Goal: Transaction & Acquisition: Book appointment/travel/reservation

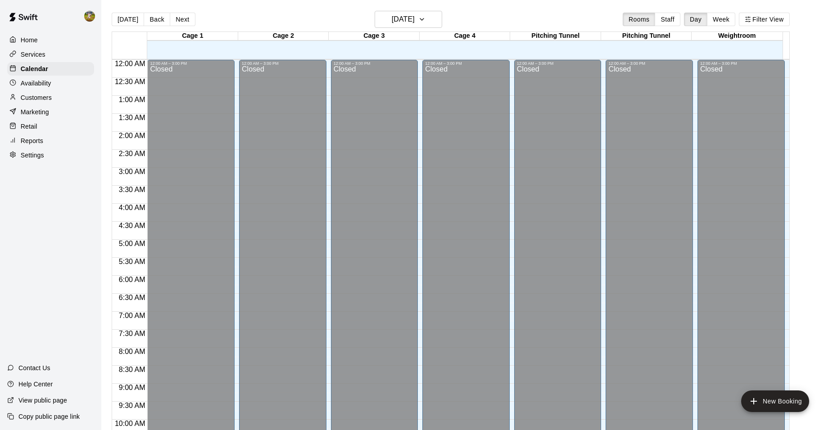
scroll to position [456, 0]
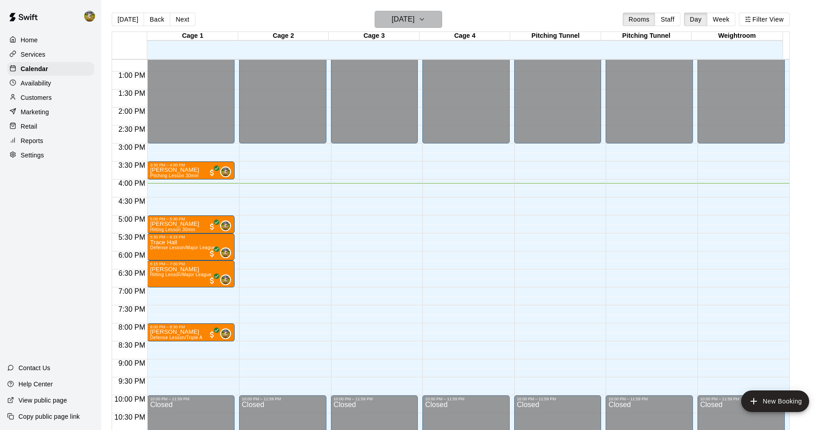
click at [406, 15] on h6 "[DATE]" at bounding box center [403, 19] width 23 height 13
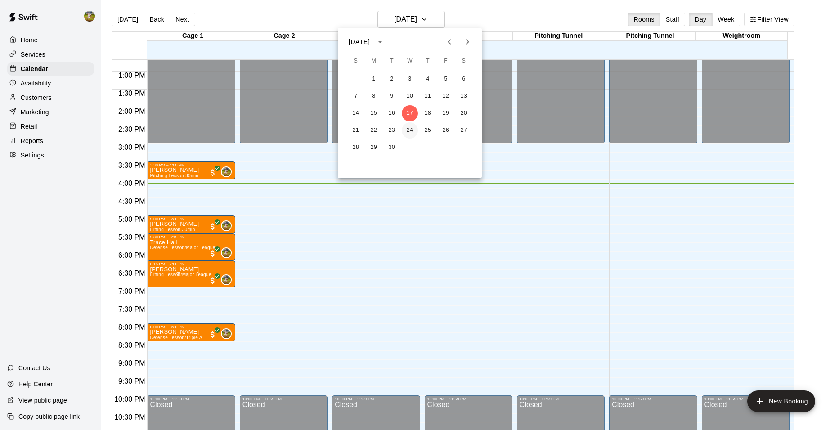
click at [406, 132] on button "24" at bounding box center [410, 130] width 16 height 16
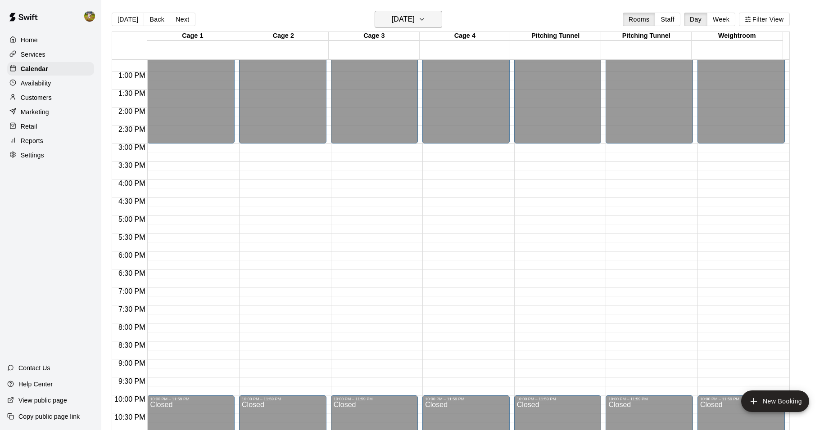
click at [403, 18] on h6 "[DATE]" at bounding box center [403, 19] width 23 height 13
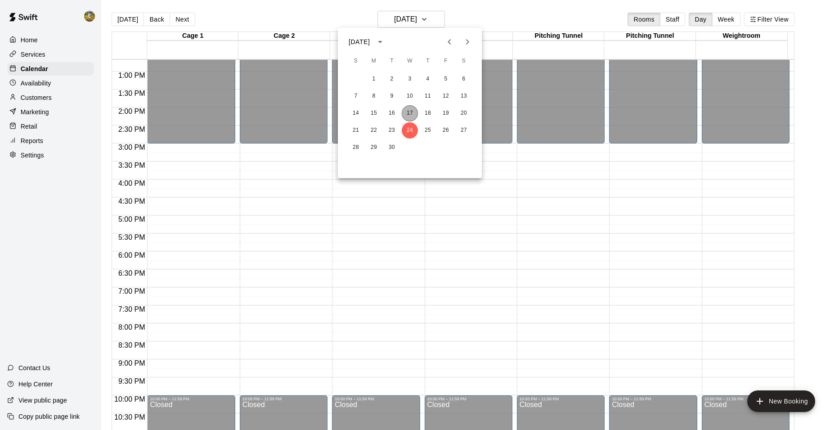
click at [408, 113] on button "17" at bounding box center [410, 113] width 16 height 16
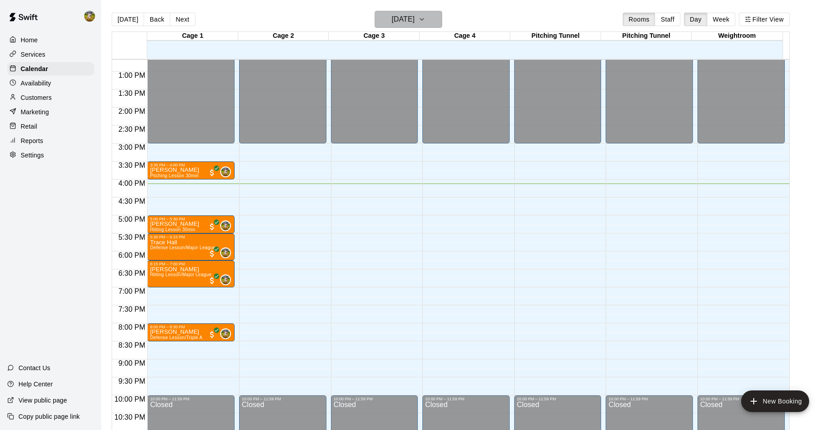
click at [393, 22] on h6 "[DATE]" at bounding box center [403, 19] width 23 height 13
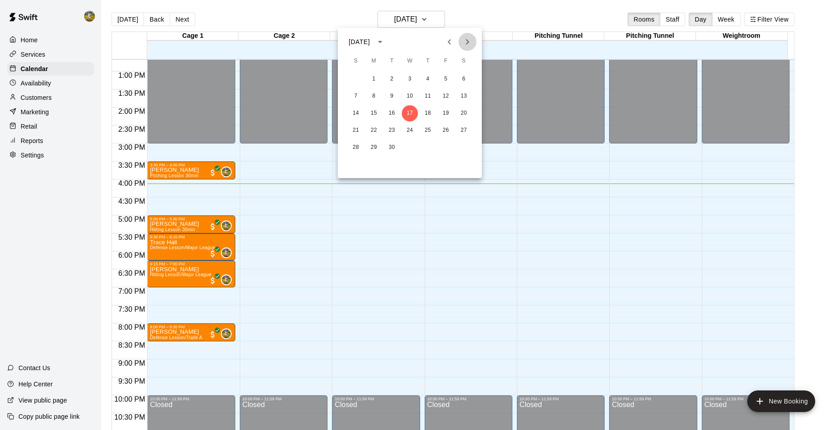
click at [464, 44] on icon "Next month" at bounding box center [467, 41] width 11 height 11
click at [410, 79] on button "1" at bounding box center [410, 79] width 16 height 16
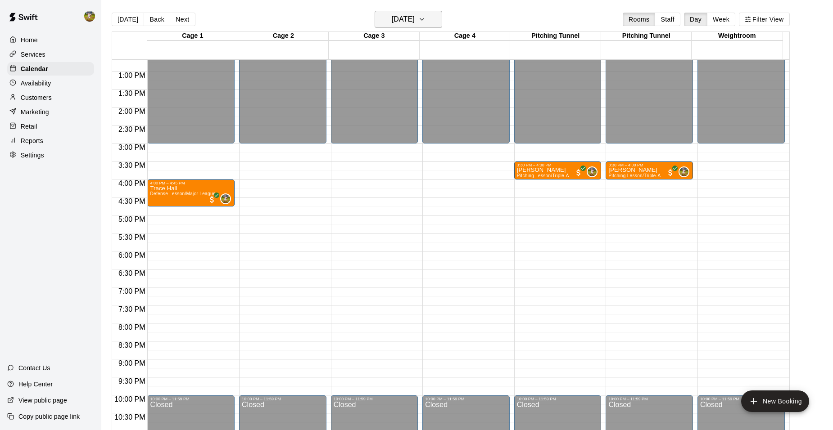
click at [404, 19] on h6 "[DATE]" at bounding box center [403, 19] width 23 height 13
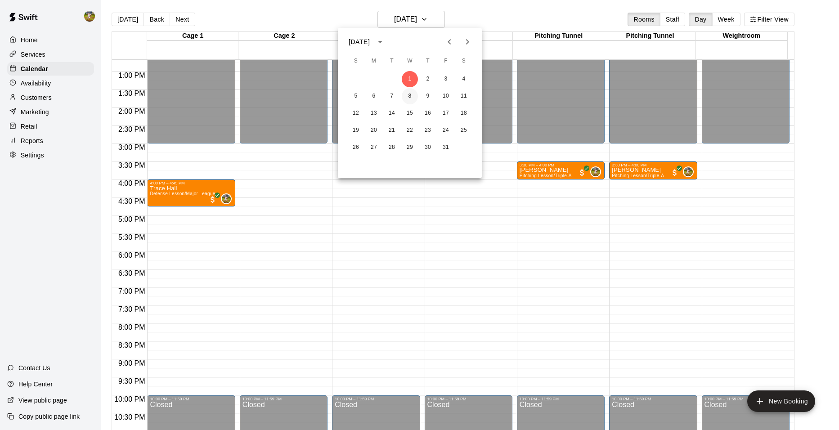
click at [408, 95] on button "8" at bounding box center [410, 96] width 16 height 16
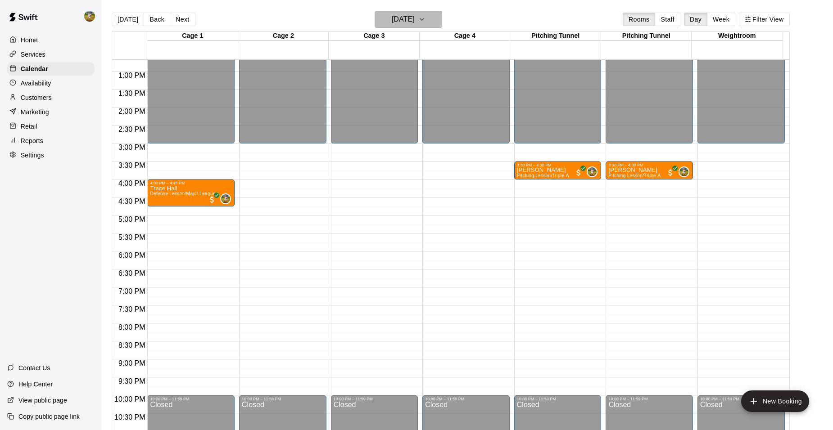
click at [401, 21] on h6 "[DATE]" at bounding box center [403, 19] width 23 height 13
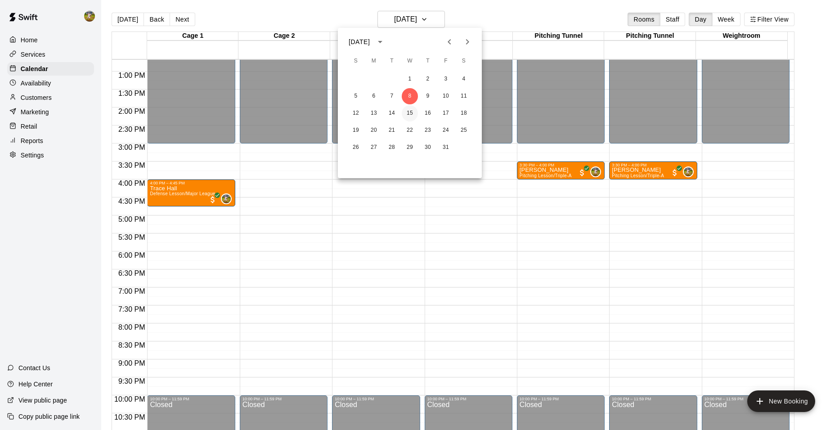
click at [412, 115] on button "15" at bounding box center [410, 113] width 16 height 16
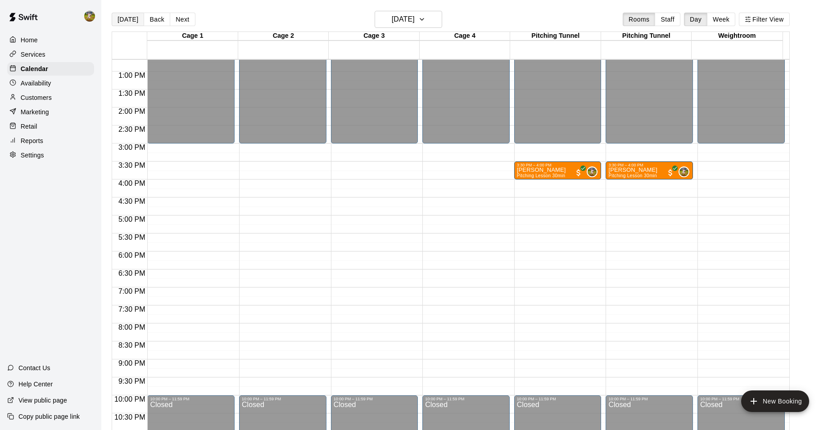
click at [131, 20] on button "[DATE]" at bounding box center [128, 20] width 32 height 14
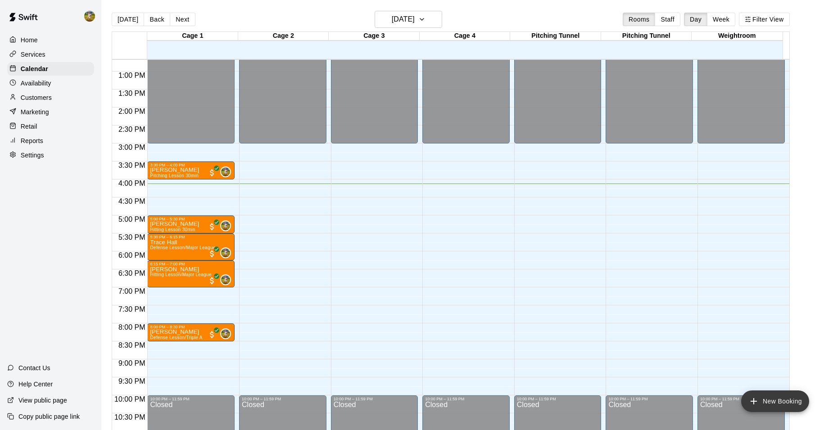
click at [778, 405] on button "New Booking" at bounding box center [775, 402] width 68 height 22
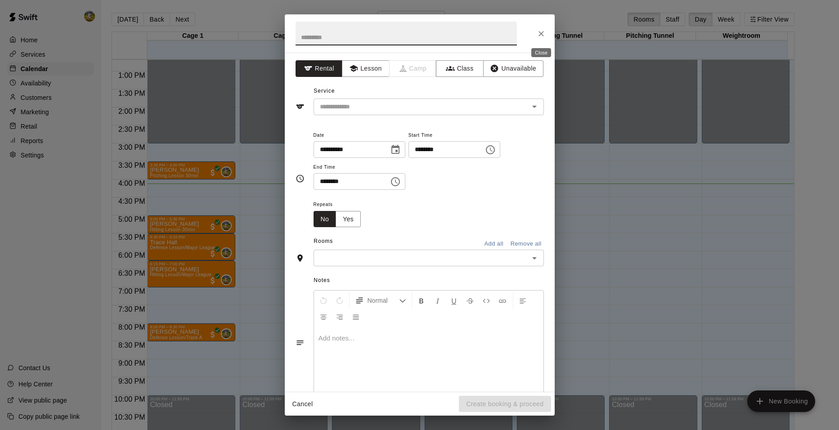
click at [543, 37] on icon "Close" at bounding box center [541, 33] width 9 height 9
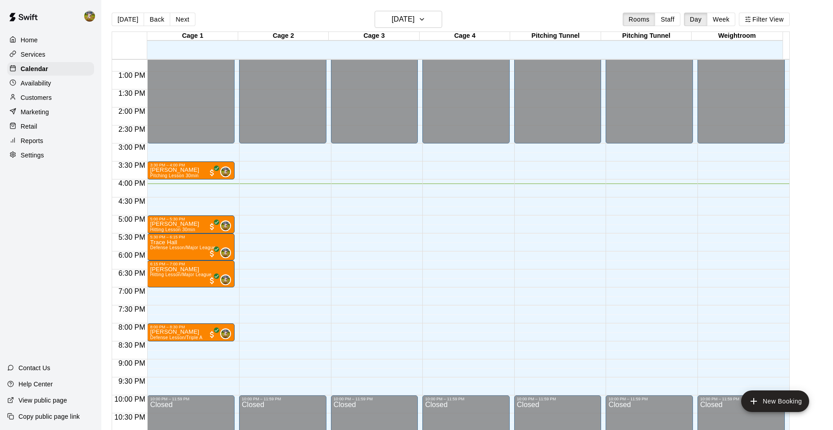
click at [40, 102] on p "Customers" at bounding box center [36, 97] width 31 height 9
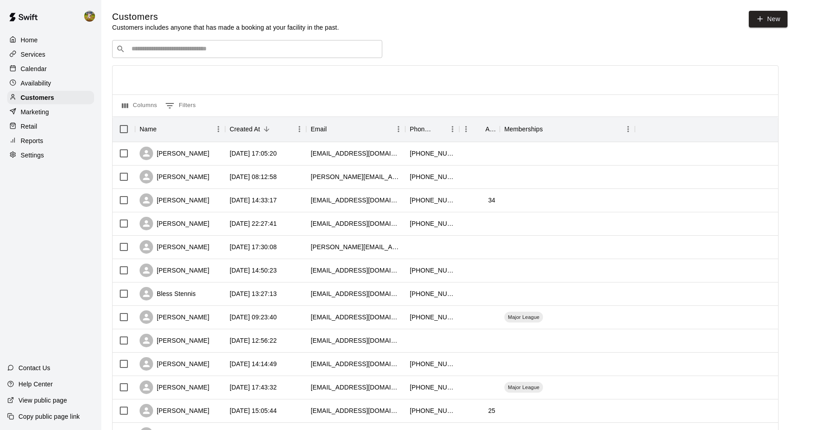
click at [233, 54] on input "Search customers by name or email" at bounding box center [253, 49] width 249 height 9
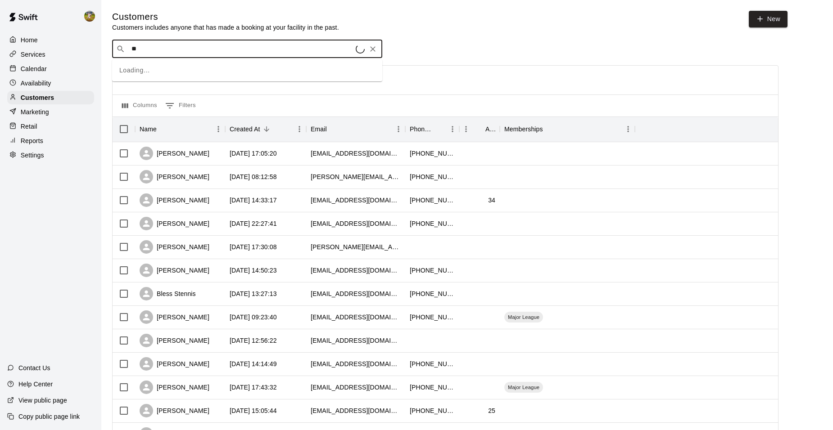
type input "***"
click at [197, 71] on div "[PERSON_NAME]" at bounding box center [185, 68] width 97 height 9
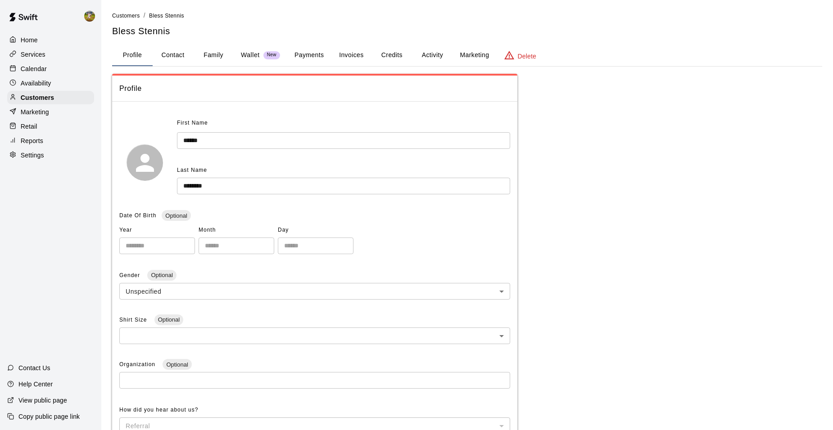
click at [432, 54] on button "Activity" at bounding box center [432, 56] width 41 height 22
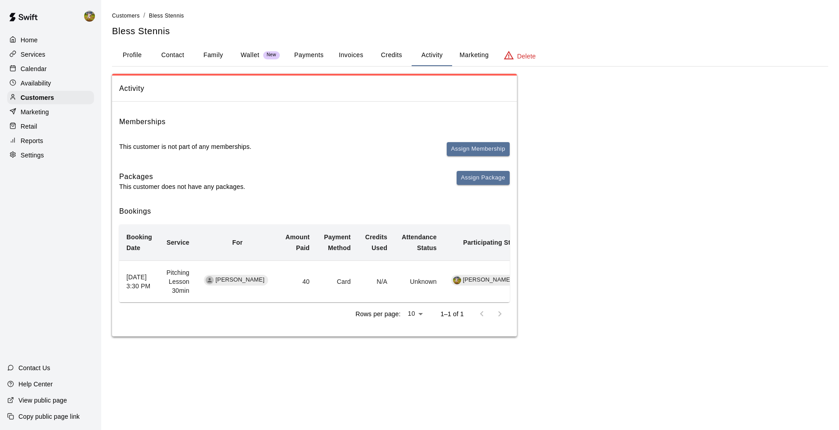
click at [323, 54] on button "Payments" at bounding box center [309, 56] width 44 height 22
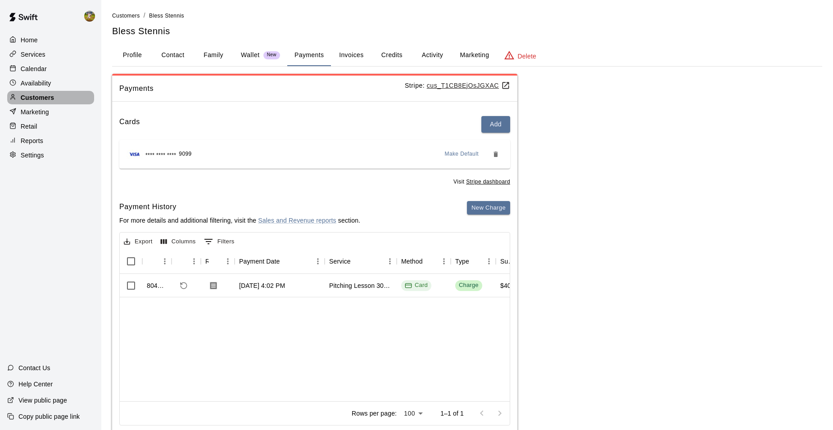
click at [47, 100] on p "Customers" at bounding box center [37, 97] width 33 height 9
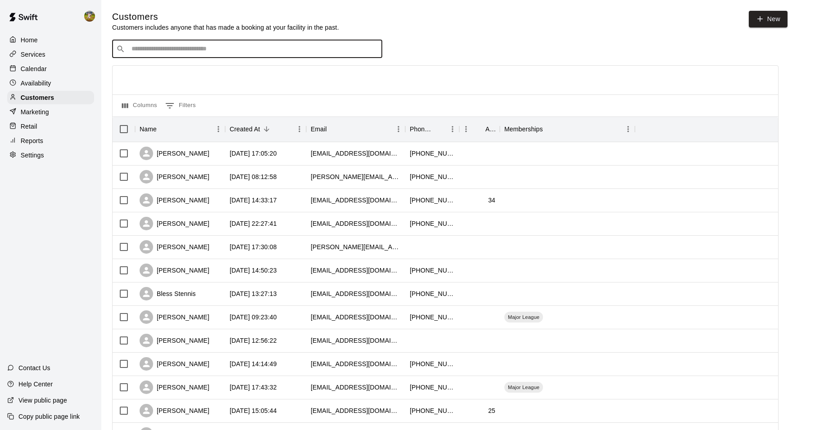
click at [139, 52] on input "Search customers by name or email" at bounding box center [253, 49] width 249 height 9
type input "****"
click at [159, 67] on p "[PERSON_NAME]" at bounding box center [164, 68] width 55 height 9
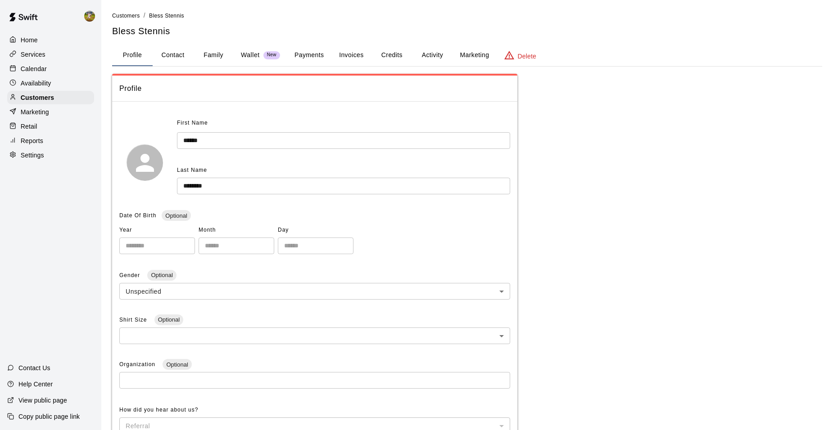
click at [209, 63] on button "Family" at bounding box center [213, 56] width 41 height 22
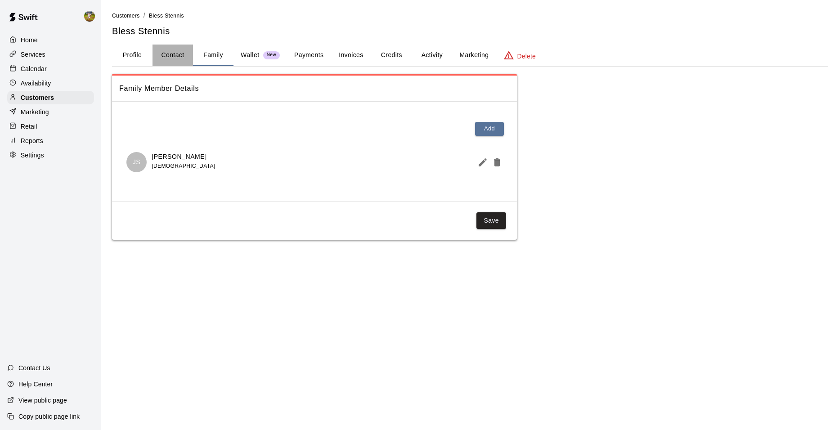
click at [176, 57] on button "Contact" at bounding box center [173, 56] width 41 height 22
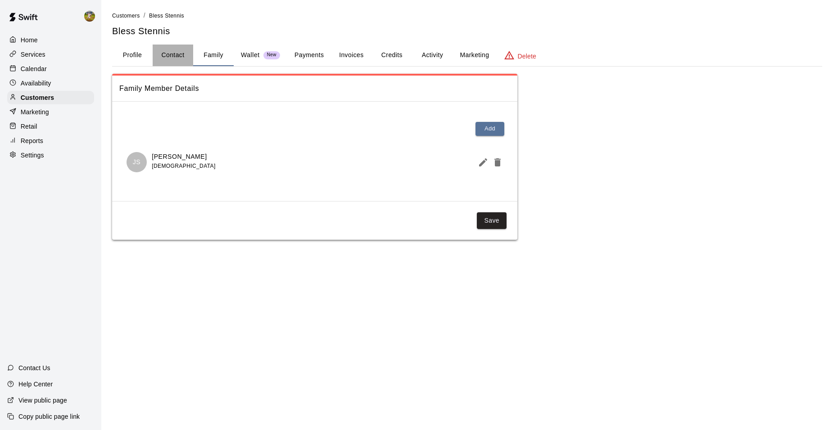
select select "**"
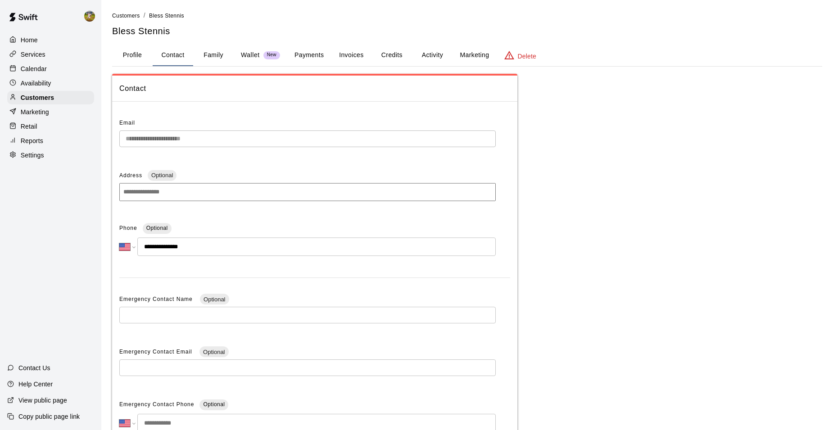
click at [305, 54] on button "Payments" at bounding box center [309, 56] width 44 height 22
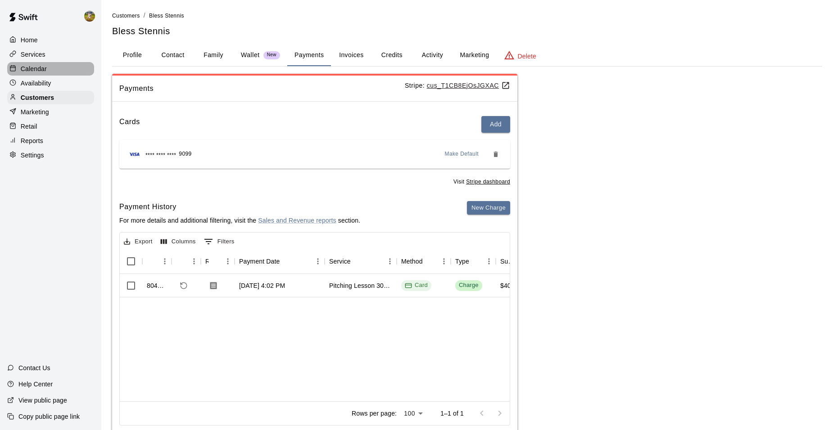
click at [38, 70] on p "Calendar" at bounding box center [34, 68] width 26 height 9
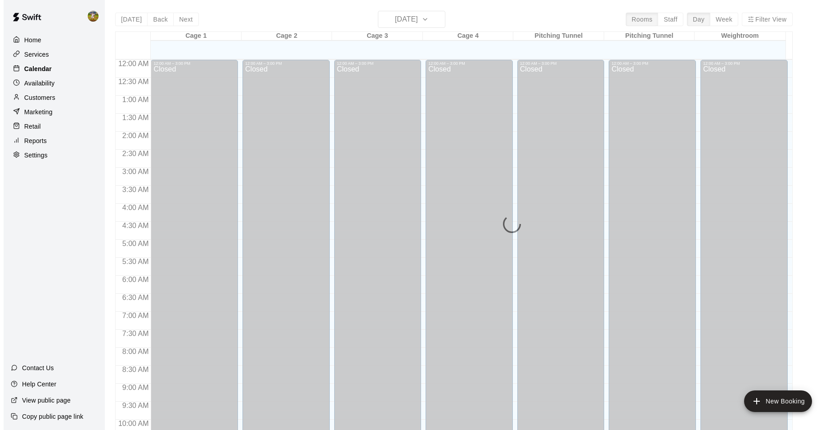
scroll to position [456, 0]
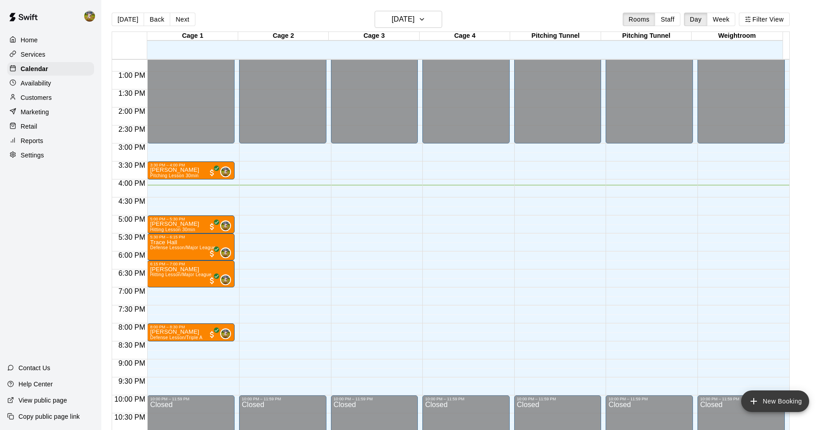
click at [765, 395] on button "New Booking" at bounding box center [775, 402] width 68 height 22
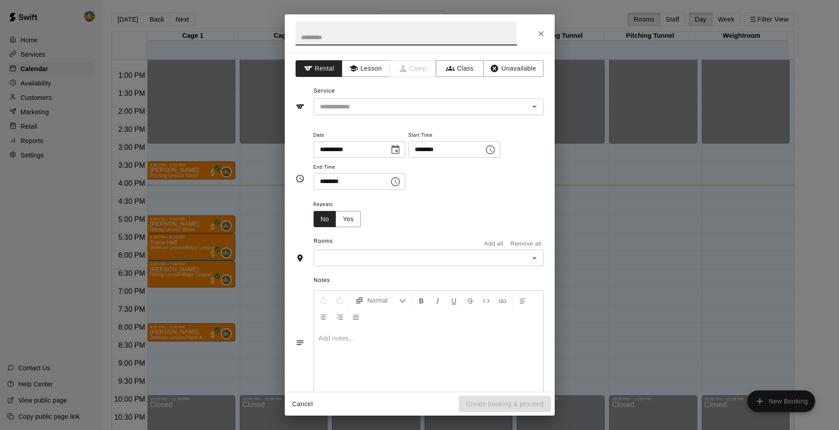
click at [400, 180] on icon "Choose time, selected time is 4:30 PM" at bounding box center [395, 181] width 9 height 9
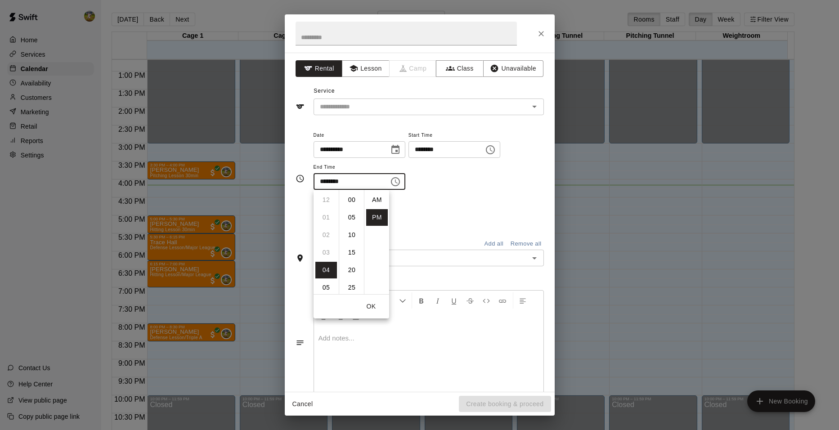
scroll to position [16, 0]
click at [330, 218] on li "05" at bounding box center [327, 217] width 22 height 17
click at [353, 202] on li "00" at bounding box center [352, 200] width 22 height 17
type input "********"
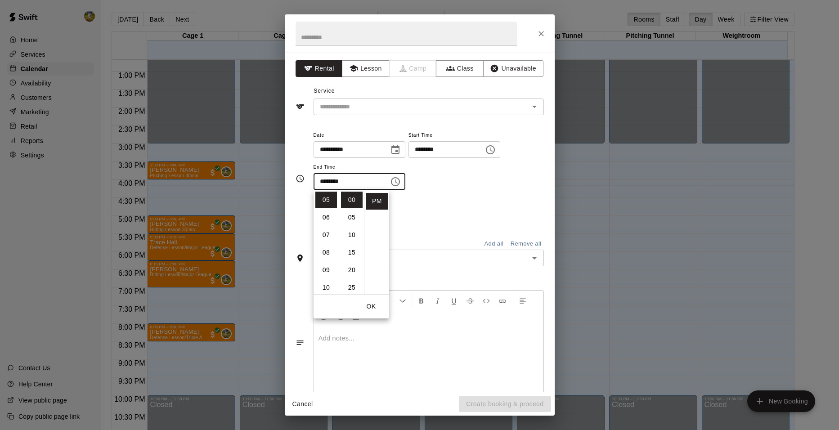
click at [442, 194] on div "**********" at bounding box center [429, 165] width 230 height 70
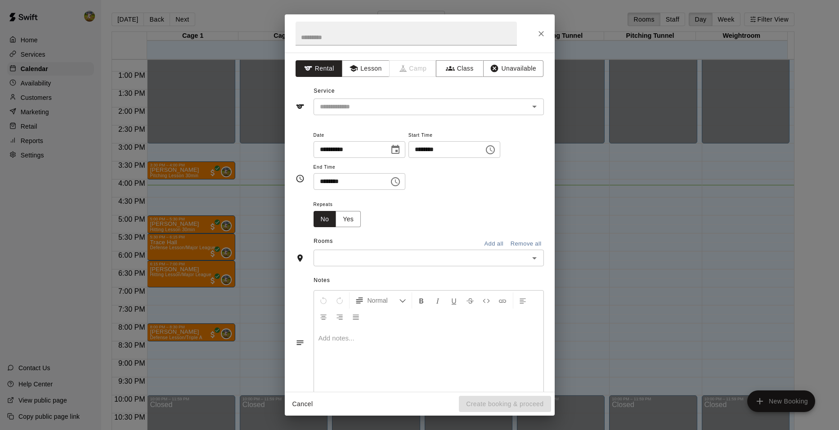
click at [396, 258] on input "text" at bounding box center [421, 258] width 210 height 11
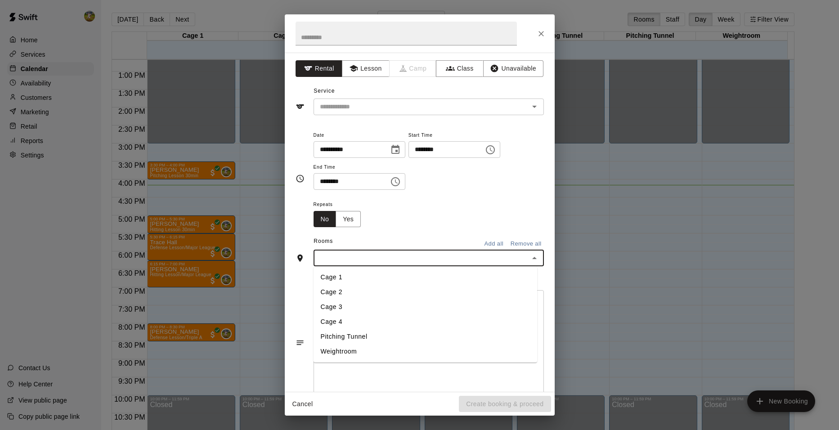
click at [370, 338] on li "Pitching Tunnel" at bounding box center [426, 336] width 224 height 15
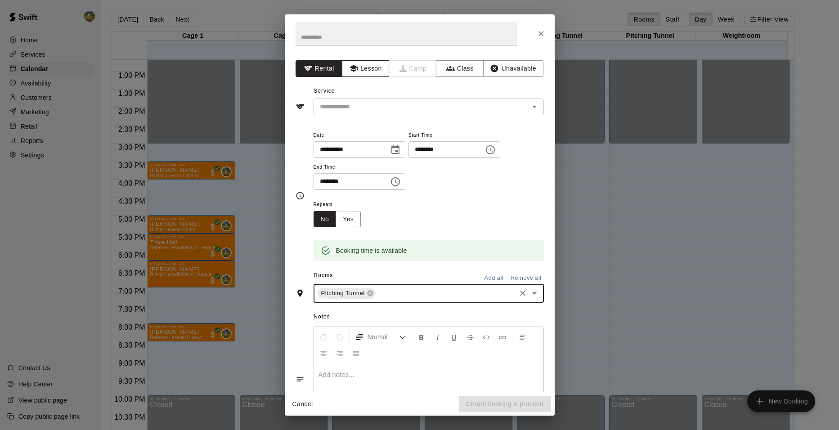
click at [369, 69] on button "Lesson" at bounding box center [365, 68] width 47 height 17
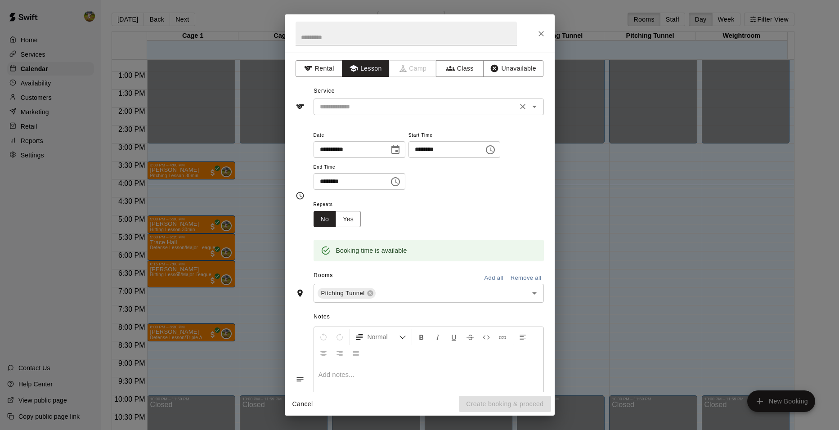
click at [378, 103] on input "text" at bounding box center [415, 106] width 198 height 11
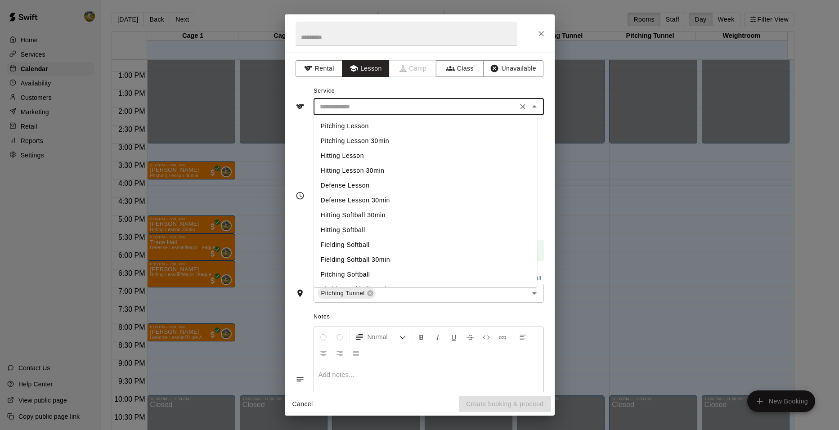
click at [361, 126] on li "Pitching Lesson" at bounding box center [426, 126] width 224 height 15
type input "**********"
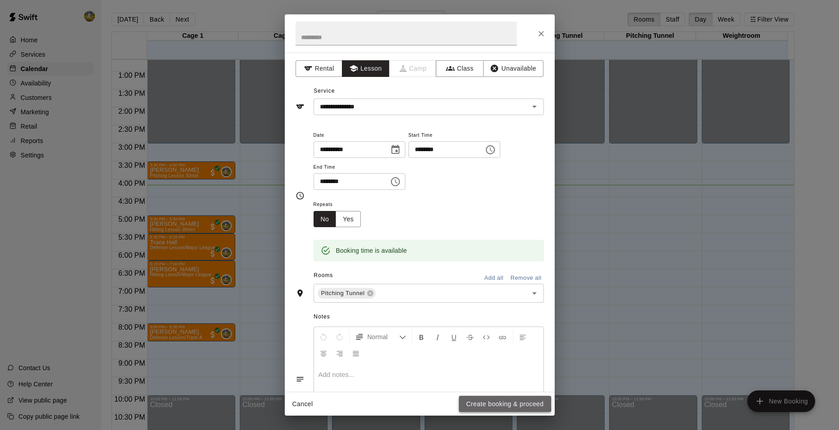
click at [489, 404] on button "Create booking & proceed" at bounding box center [505, 404] width 92 height 17
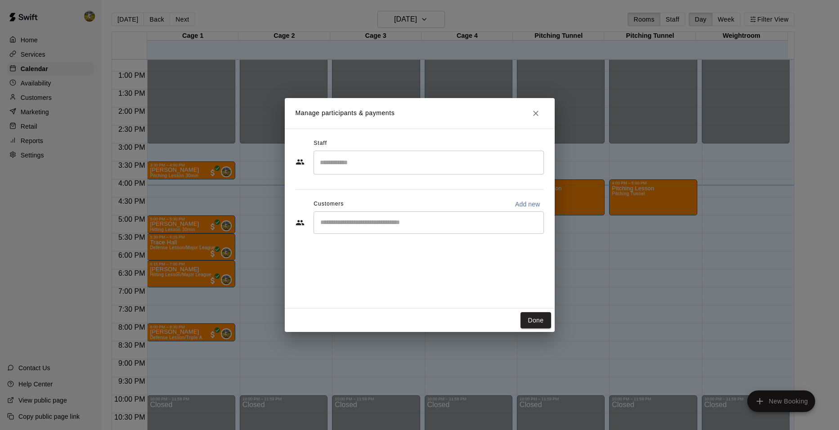
click at [394, 163] on input "Search staff" at bounding box center [429, 163] width 222 height 16
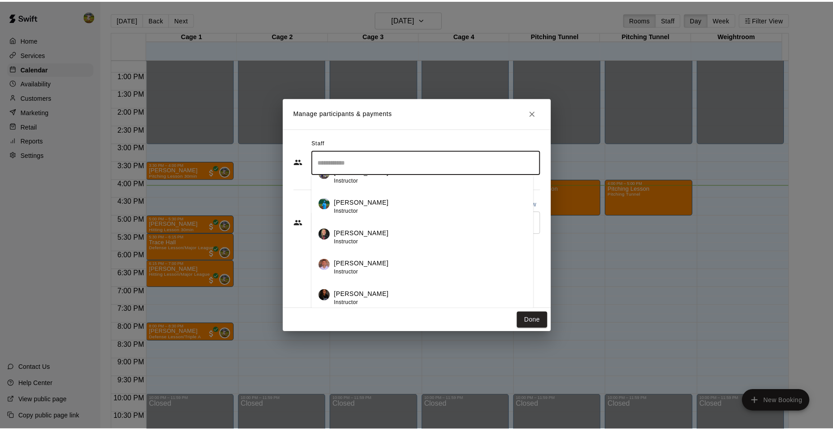
scroll to position [77, 0]
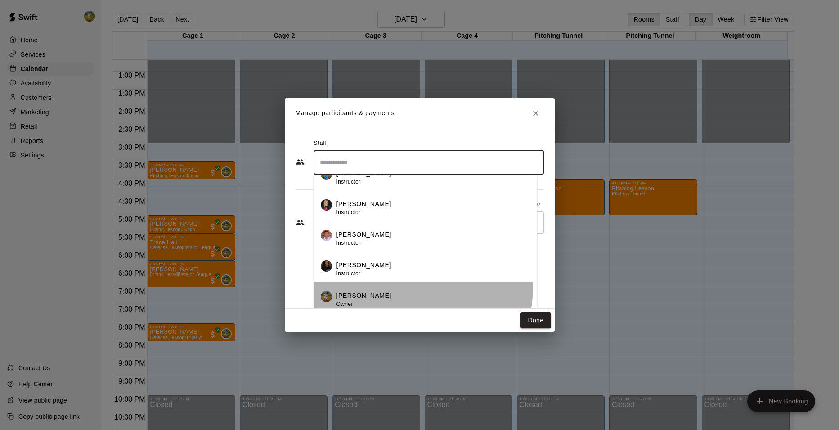
click at [389, 286] on li "[PERSON_NAME] Owner" at bounding box center [426, 297] width 224 height 31
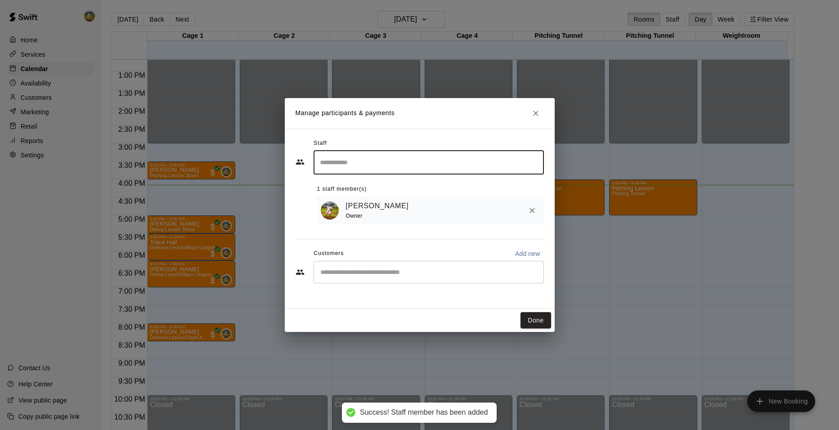
click at [375, 268] on div "​" at bounding box center [429, 272] width 230 height 23
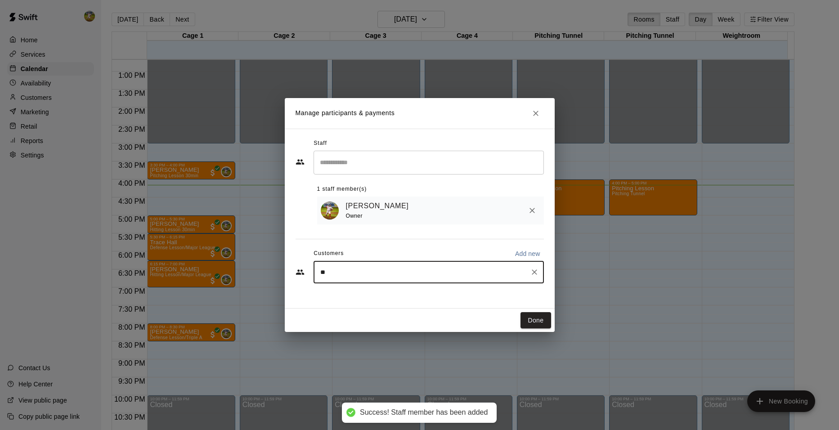
type input "***"
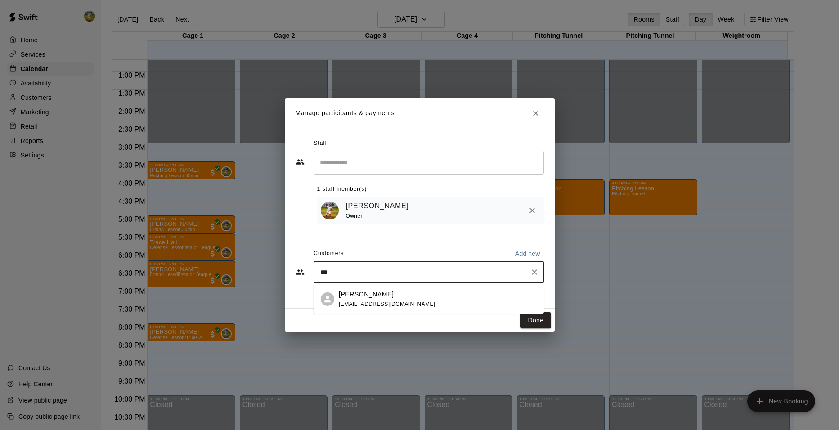
click at [386, 294] on div "[PERSON_NAME]" at bounding box center [387, 294] width 97 height 9
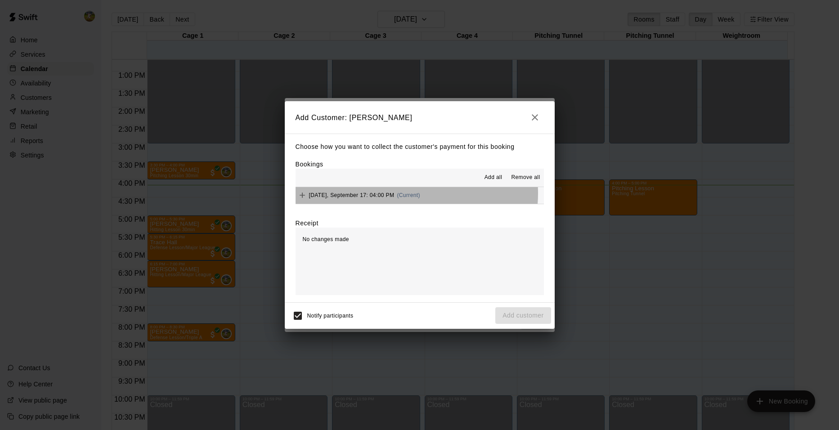
click at [407, 194] on span "(Current)" at bounding box center [408, 195] width 23 height 6
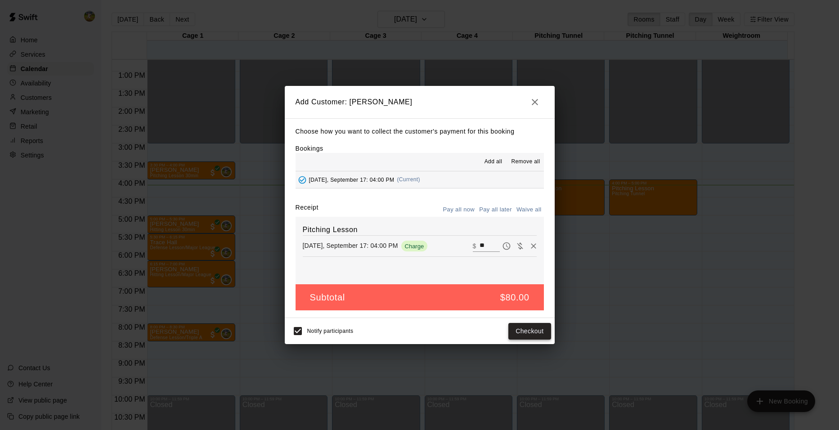
click at [529, 333] on button "Checkout" at bounding box center [530, 331] width 42 height 17
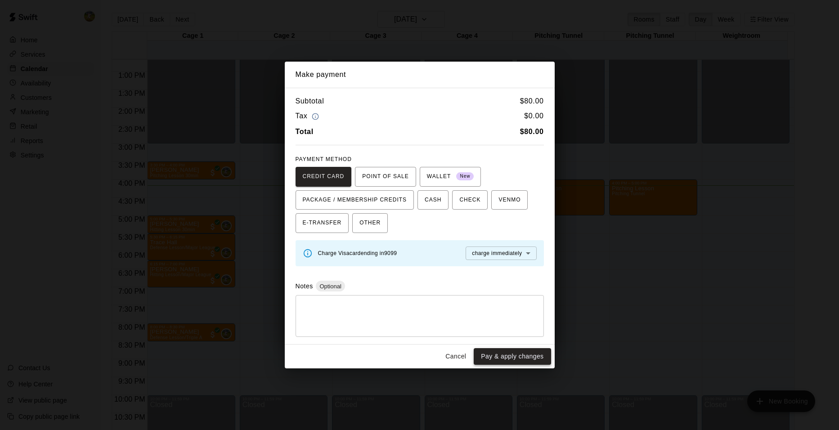
click at [523, 360] on button "Pay & apply changes" at bounding box center [512, 356] width 77 height 17
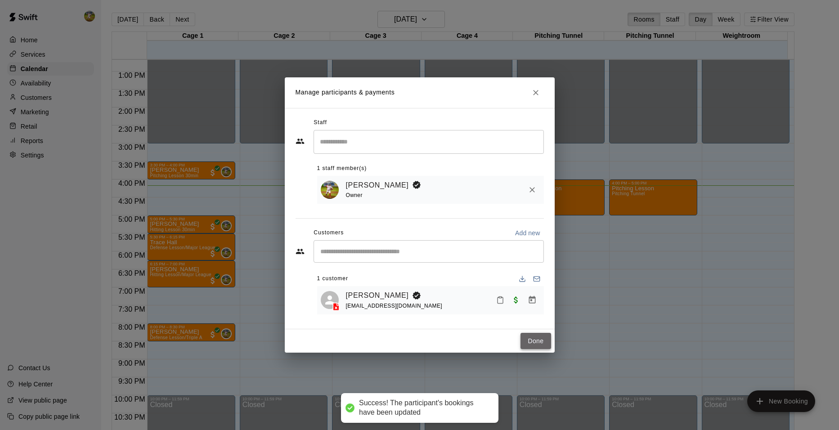
click at [528, 341] on button "Done" at bounding box center [536, 341] width 30 height 17
